Goal: Find specific page/section: Find specific page/section

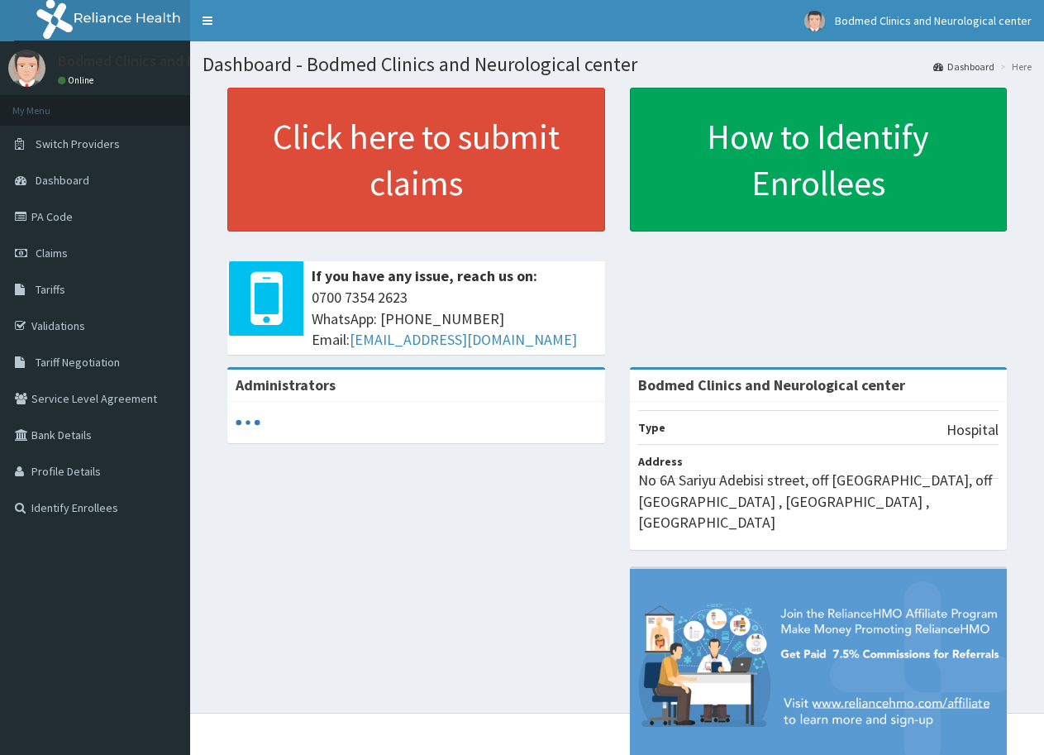
click at [88, 371] on link "Tariff Negotiation" at bounding box center [95, 362] width 190 height 36
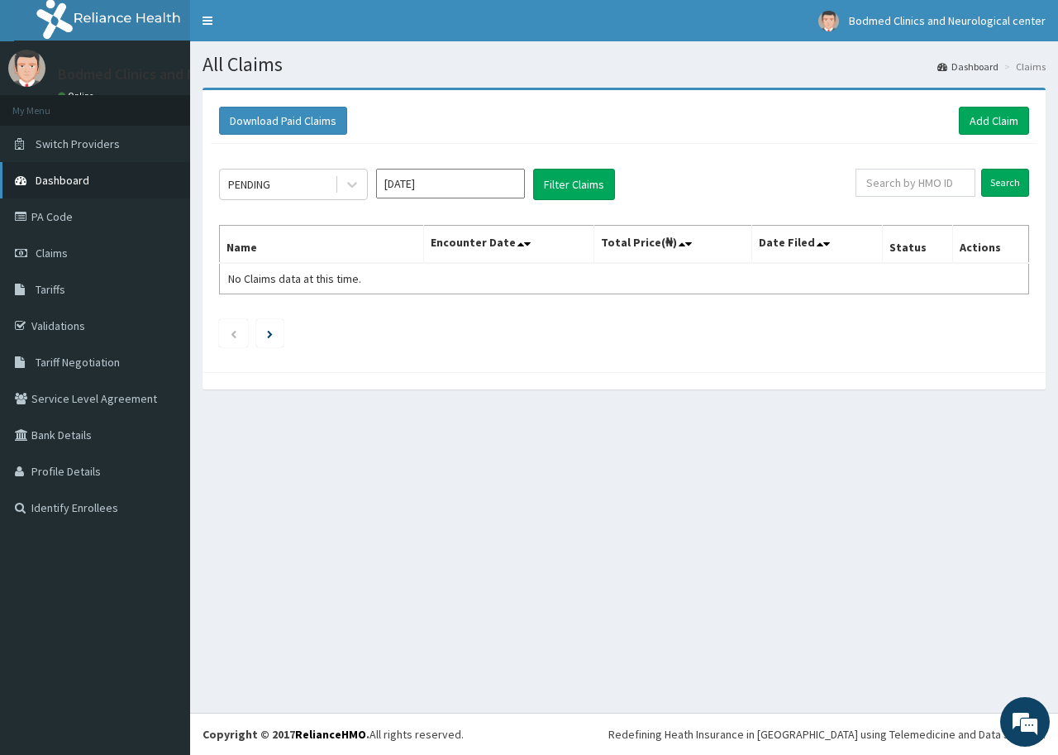
click at [84, 188] on link "Dashboard" at bounding box center [95, 180] width 190 height 36
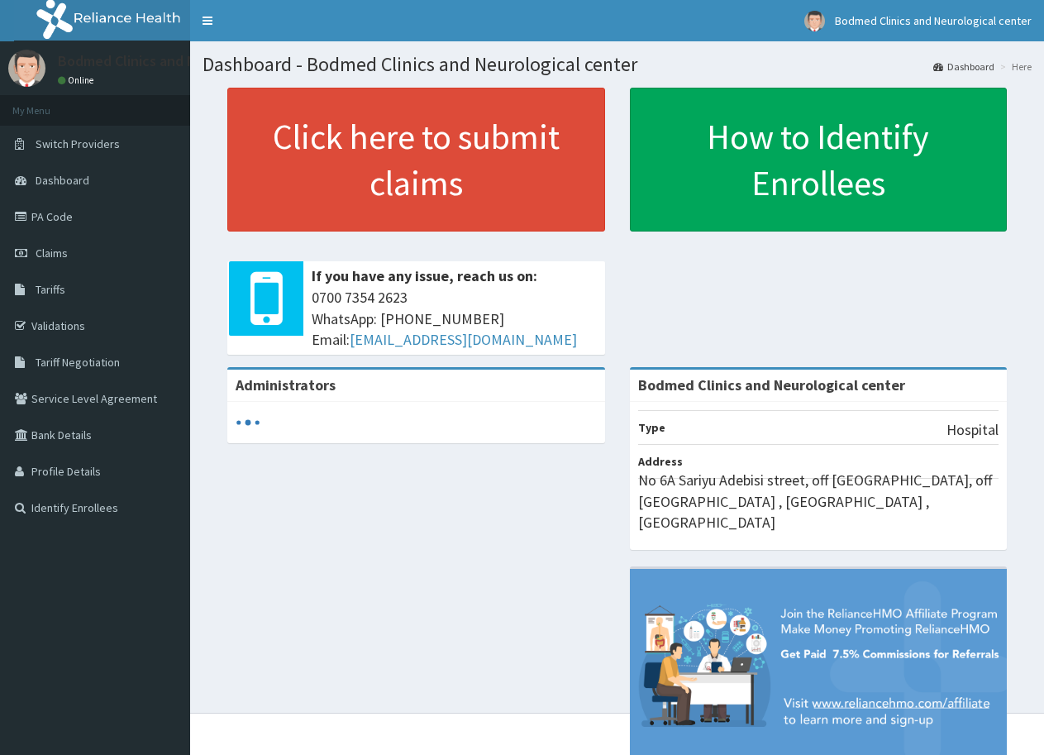
click at [114, 288] on link "Tariffs" at bounding box center [95, 289] width 190 height 36
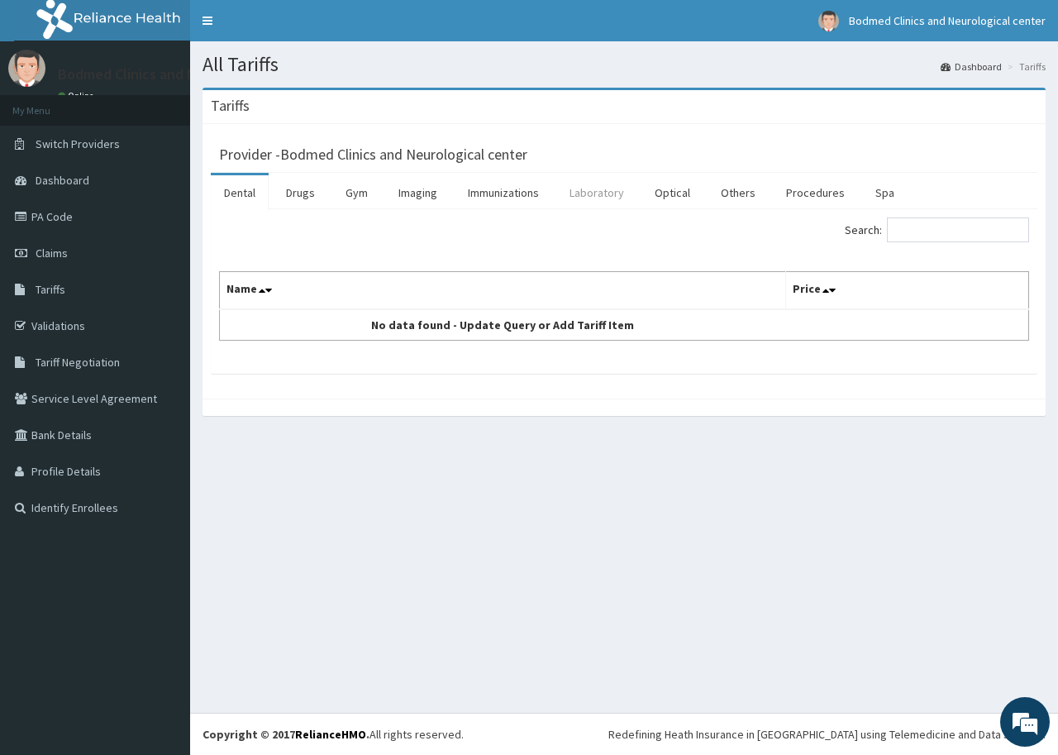
click at [610, 196] on link "Laboratory" at bounding box center [596, 192] width 81 height 35
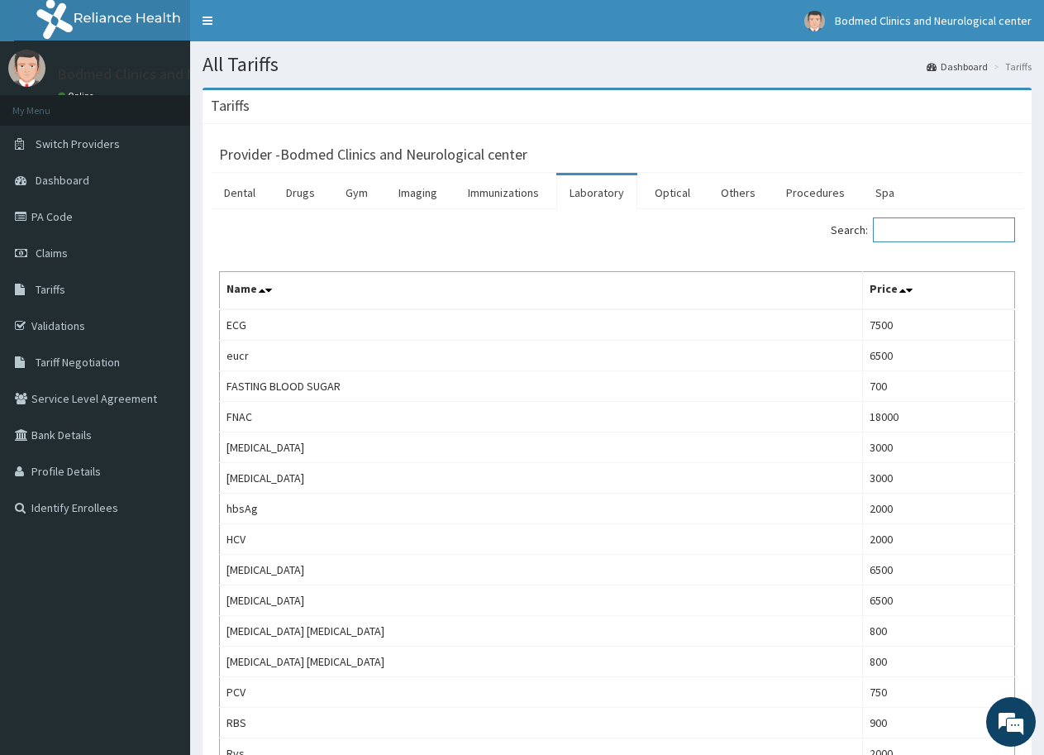
click at [938, 230] on input "Search:" at bounding box center [944, 229] width 142 height 25
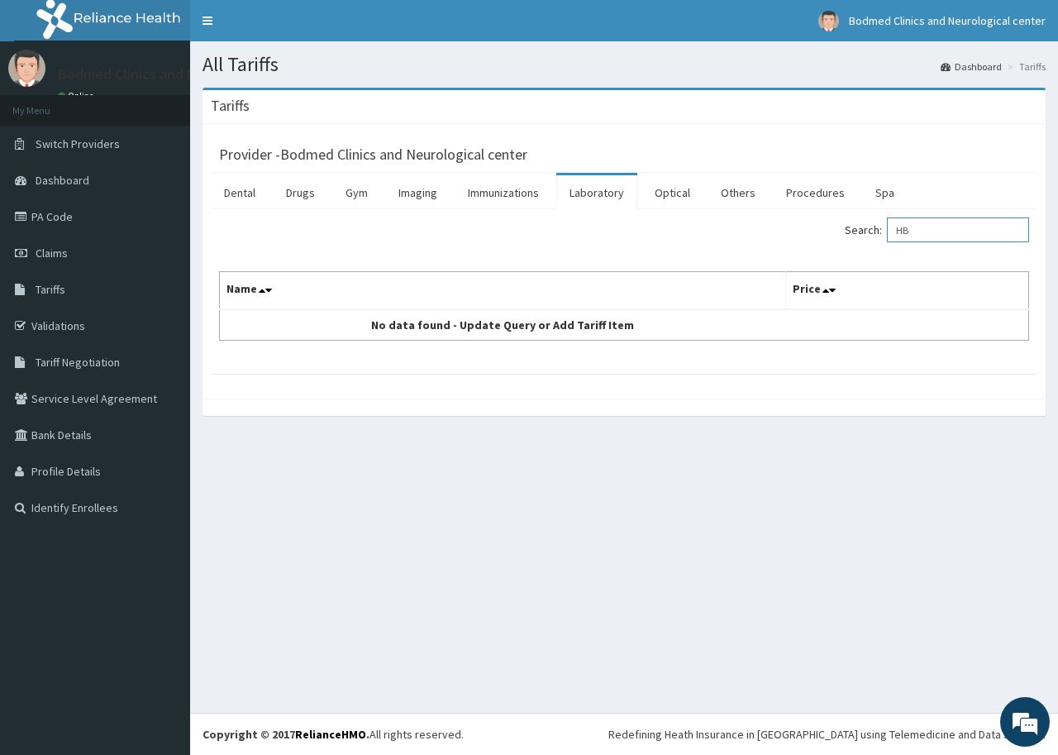
type input "H"
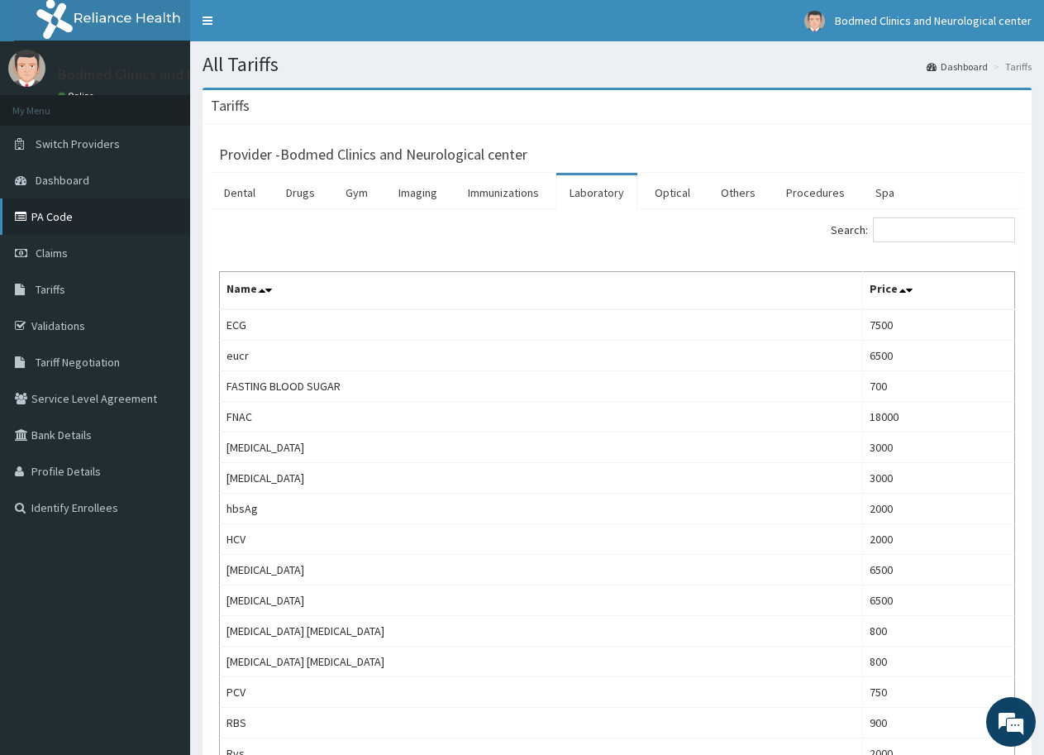
click at [93, 223] on link "PA Code" at bounding box center [95, 216] width 190 height 36
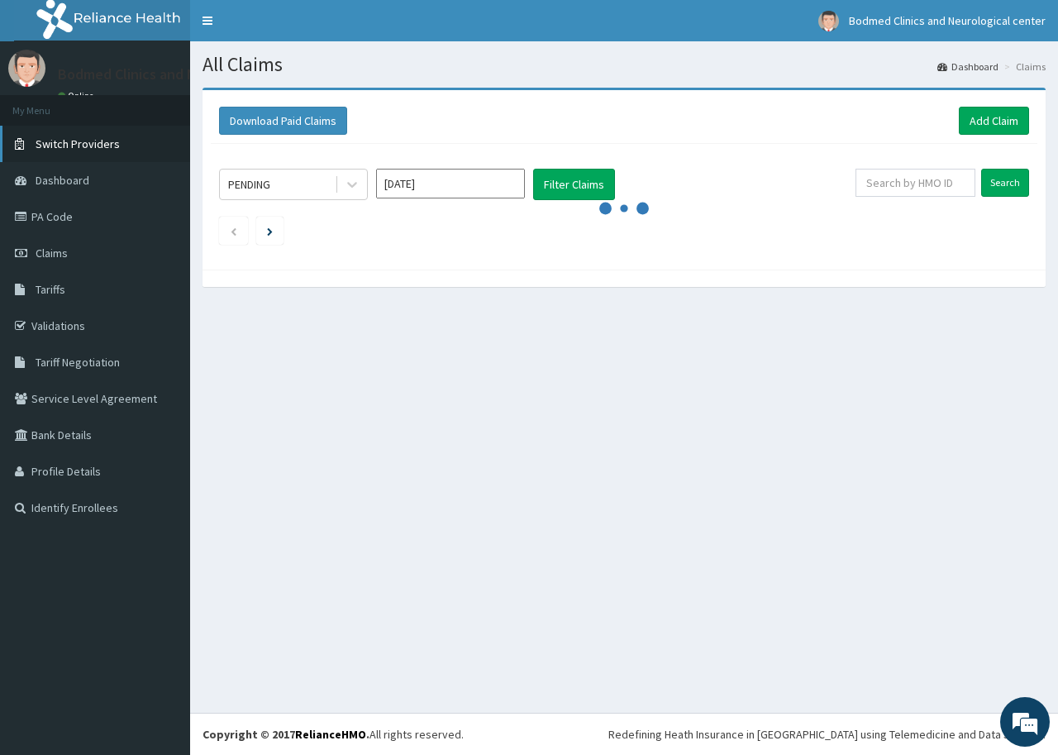
click at [79, 146] on span "Switch Providers" at bounding box center [78, 143] width 84 height 15
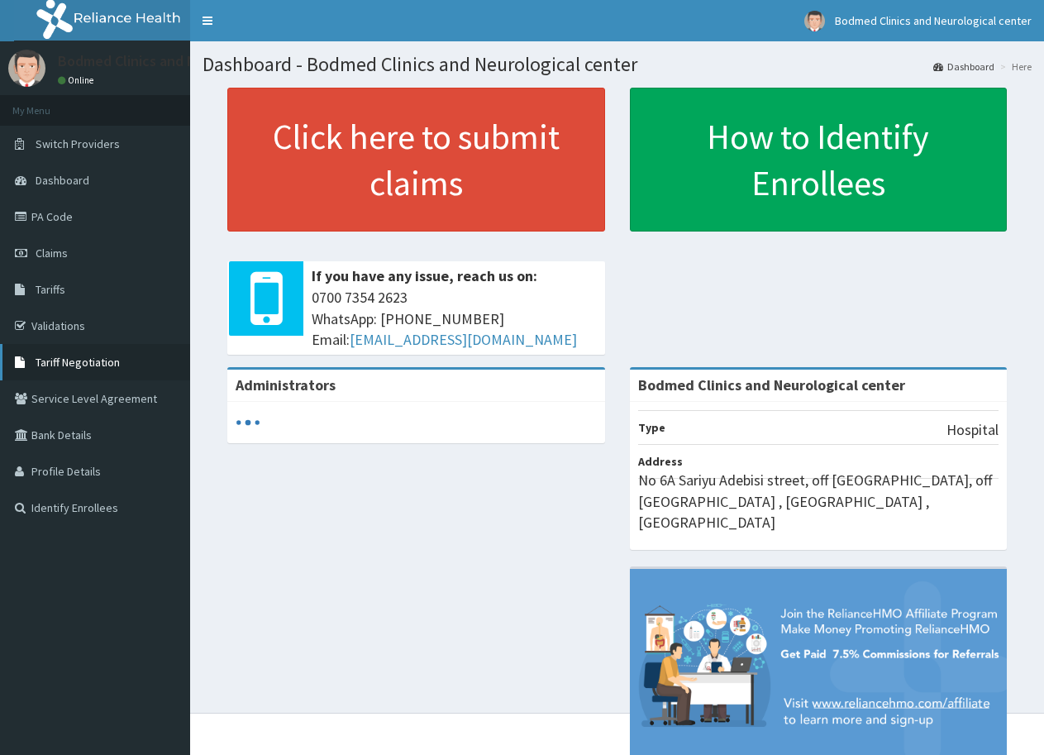
click at [134, 360] on link "Tariff Negotiation" at bounding box center [95, 362] width 190 height 36
